Goal: Find specific page/section: Find specific page/section

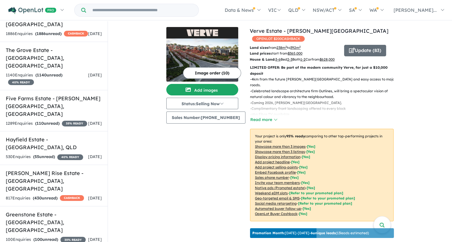
scroll to position [1, 0]
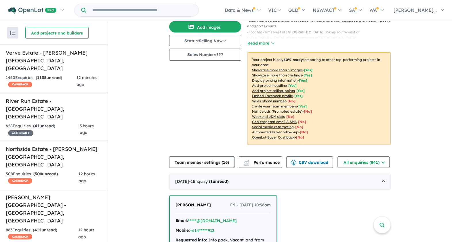
scroll to position [108, 0]
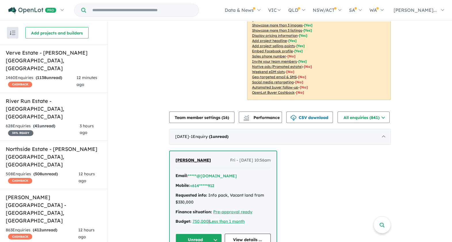
click at [263, 120] on button "Performance" at bounding box center [260, 118] width 43 height 12
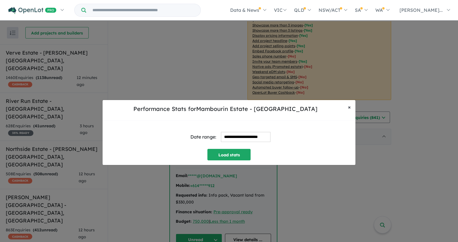
click at [352, 106] on button "× Close" at bounding box center [349, 107] width 12 height 14
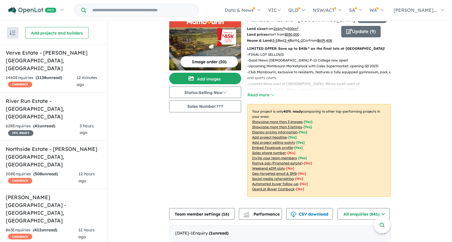
scroll to position [0, 0]
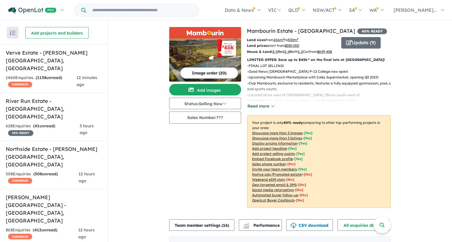
click at [263, 110] on button "Read more" at bounding box center [260, 106] width 27 height 7
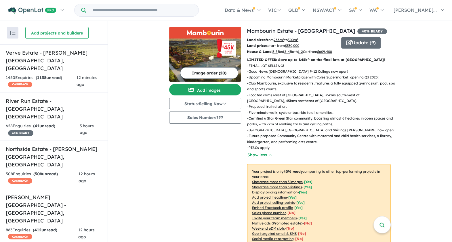
drag, startPoint x: 420, startPoint y: 44, endPoint x: 416, endPoint y: 52, distance: 9.4
